Goal: Check status: Check status

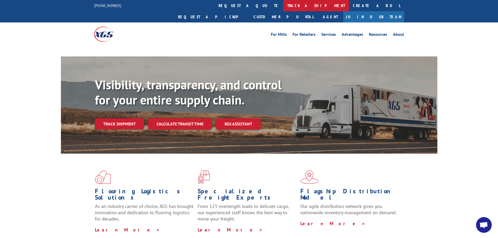
click at [284, 5] on link "track a shipment" at bounding box center [317, 5] width 66 height 11
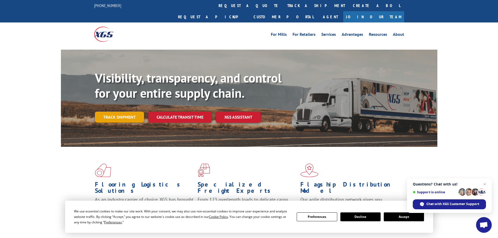
click at [119, 112] on link "Track shipment" at bounding box center [119, 117] width 49 height 11
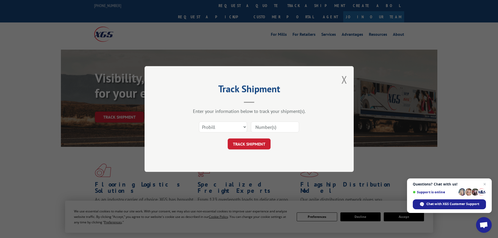
click at [266, 130] on input at bounding box center [275, 127] width 48 height 11
paste input "1816719"
type input "1816719"
click at [249, 147] on button "TRACK SHIPMENT" at bounding box center [249, 144] width 43 height 11
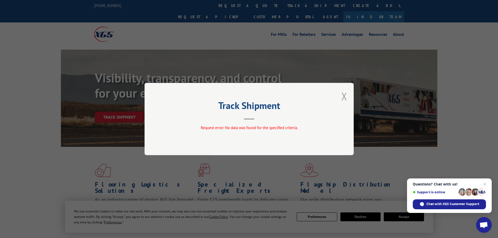
click at [344, 96] on button "Close modal" at bounding box center [345, 96] width 6 height 14
